Goal: Transaction & Acquisition: Purchase product/service

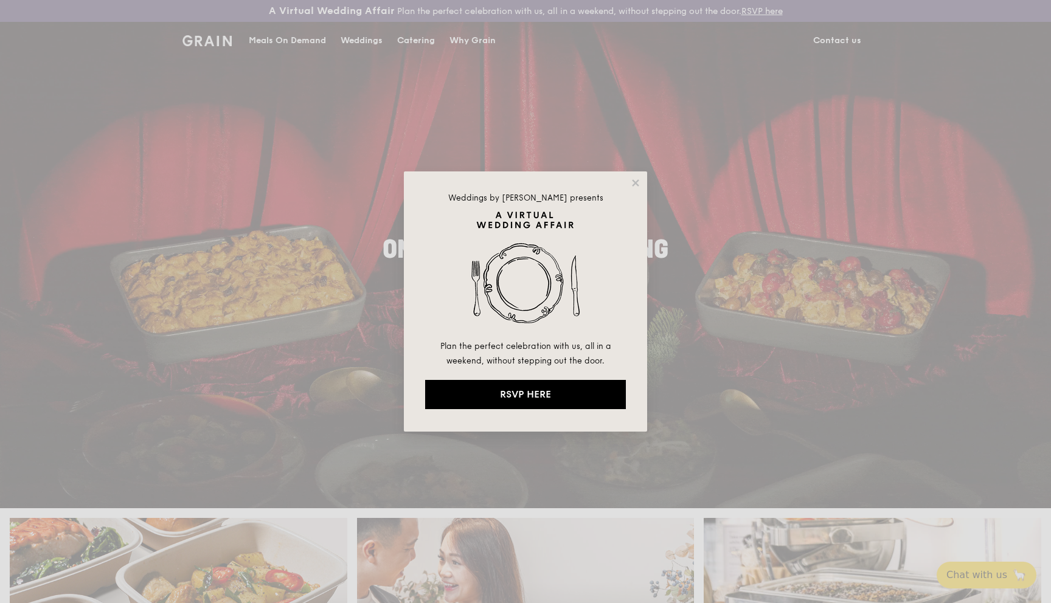
click at [632, 189] on div "Weddings by [PERSON_NAME] presents Plan the perfect celebration with us, all in…" at bounding box center [525, 302] width 243 height 260
click at [632, 187] on icon at bounding box center [635, 183] width 11 height 11
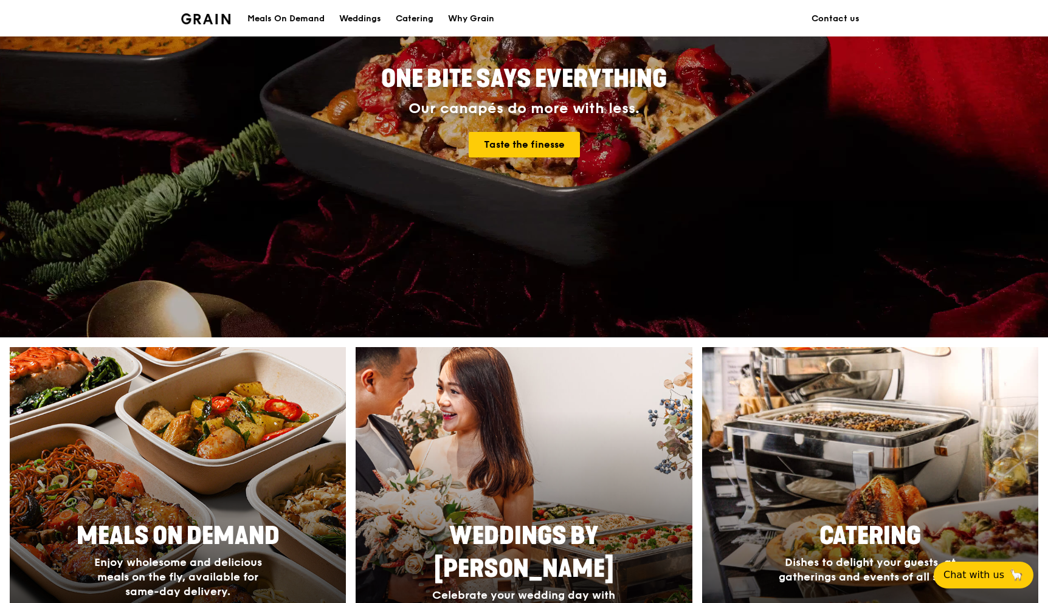
scroll to position [269, 0]
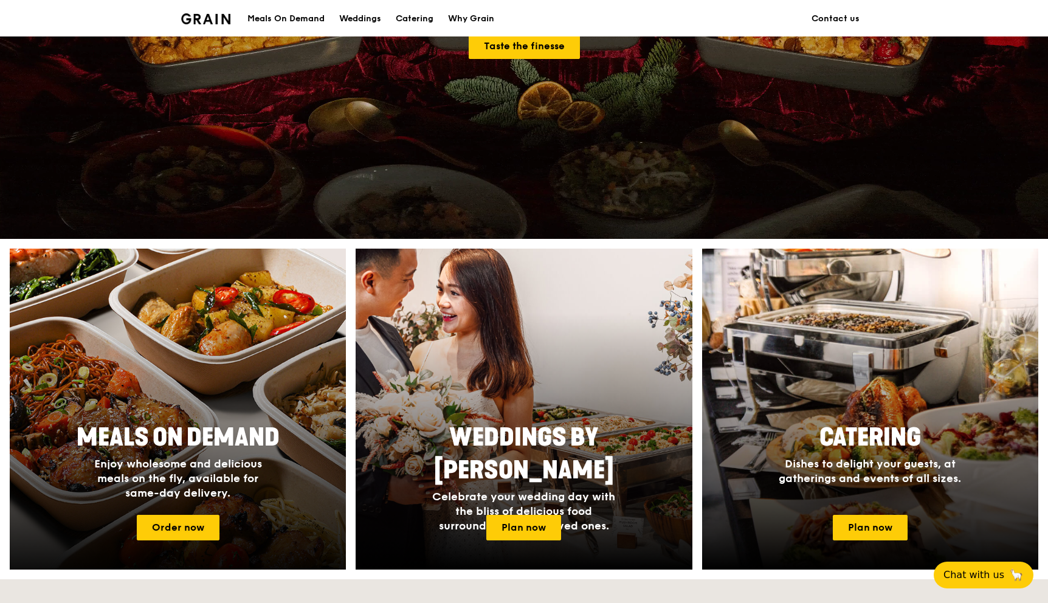
click at [241, 505] on div "Meals On Demand Enjoy wholesome and delicious meals on the fly, available for s…" at bounding box center [178, 461] width 243 height 89
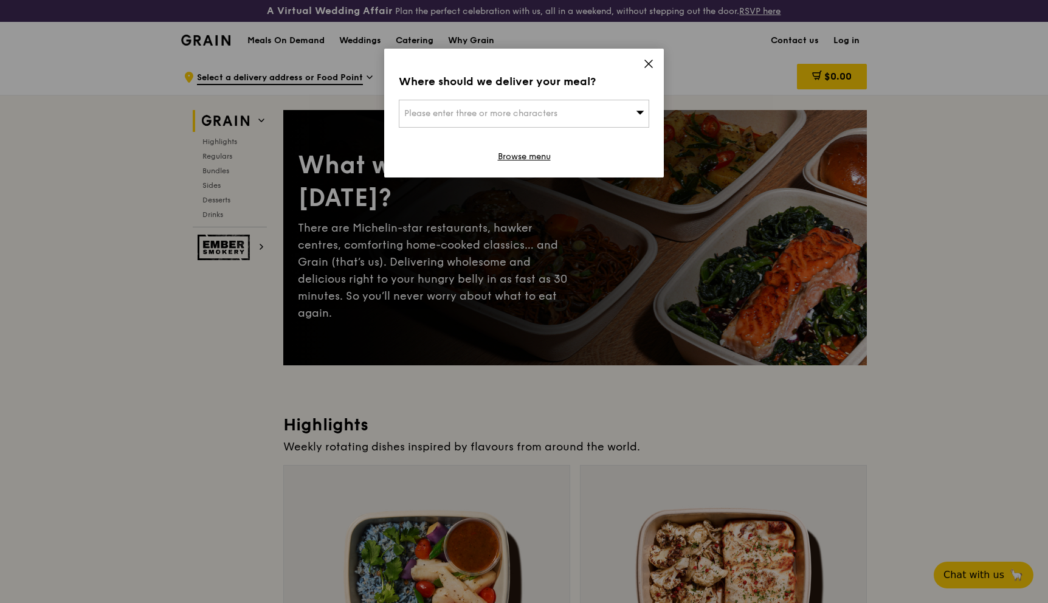
click at [536, 108] on div "Please enter three or more characters" at bounding box center [524, 114] width 251 height 28
click at [650, 66] on icon at bounding box center [648, 63] width 11 height 11
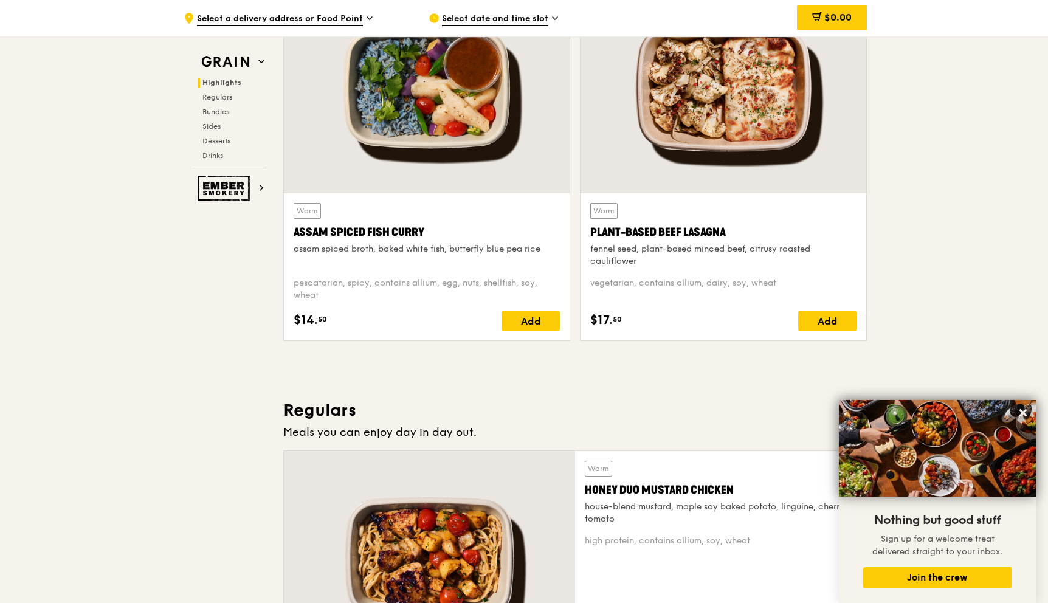
scroll to position [499, 0]
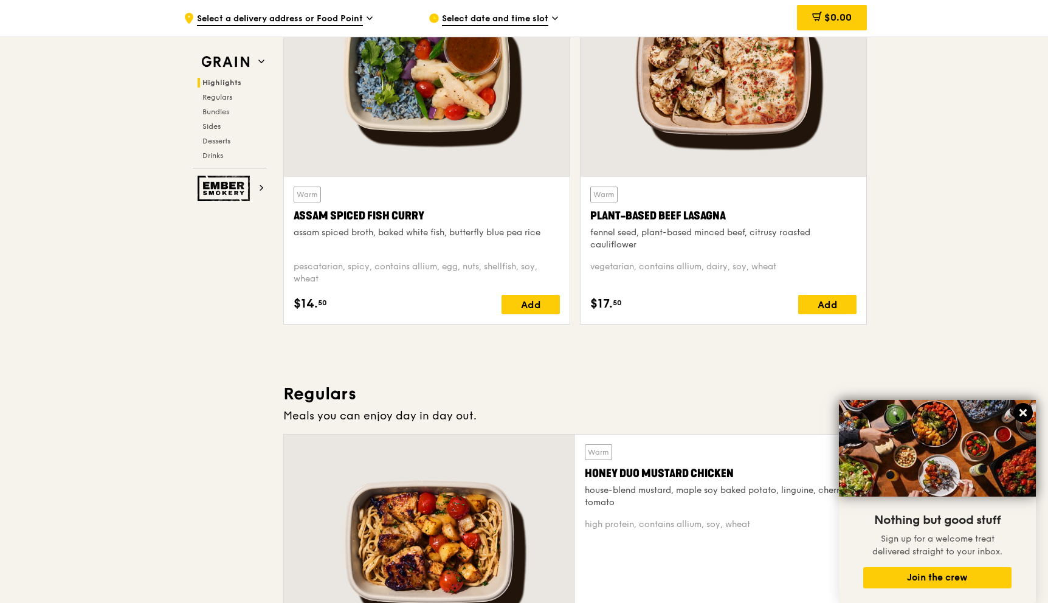
click at [1019, 415] on icon at bounding box center [1023, 412] width 11 height 11
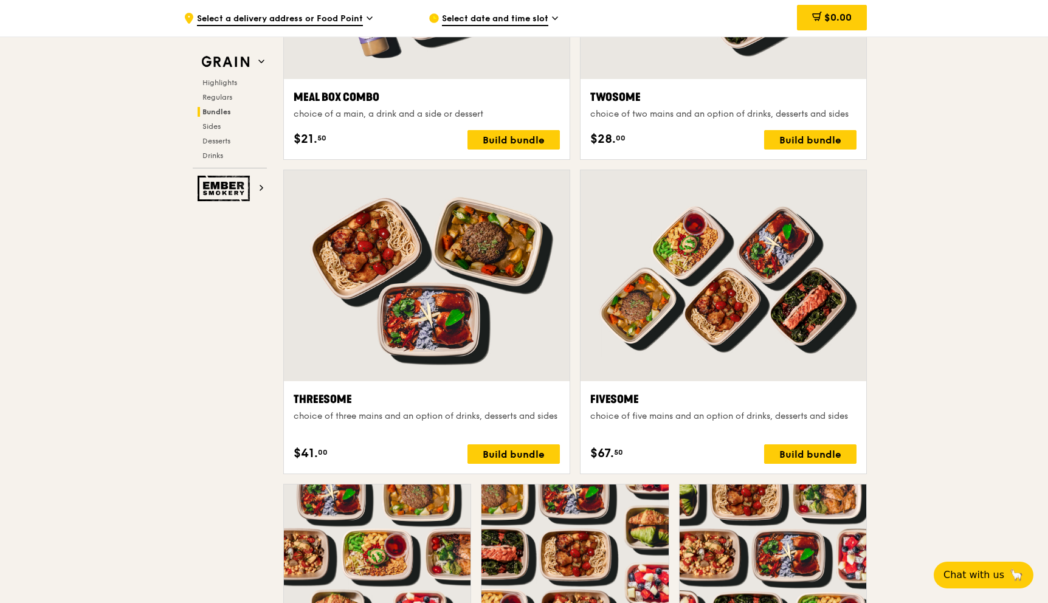
scroll to position [1930, 0]
